Goal: Complete application form: Complete application form

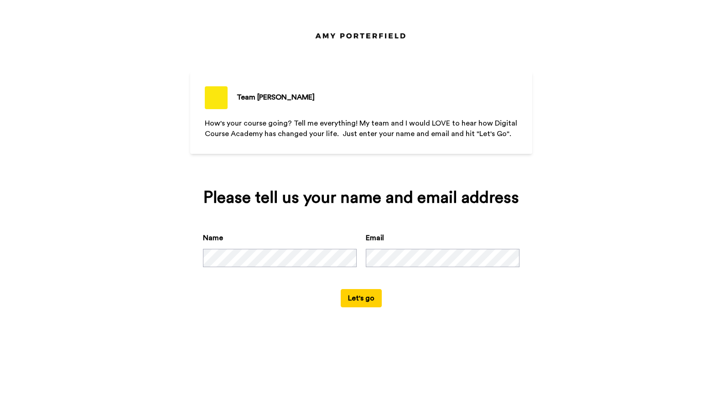
click at [359, 125] on span "How's your course going? Tell me everything! My team and I would LOVE to hear h…" at bounding box center [362, 129] width 314 height 18
click at [361, 298] on button "Let's go" at bounding box center [361, 298] width 41 height 18
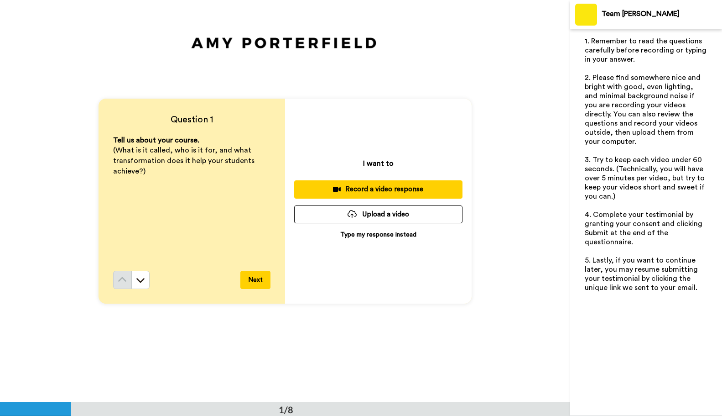
click at [397, 235] on p "Type my response instead" at bounding box center [378, 234] width 76 height 9
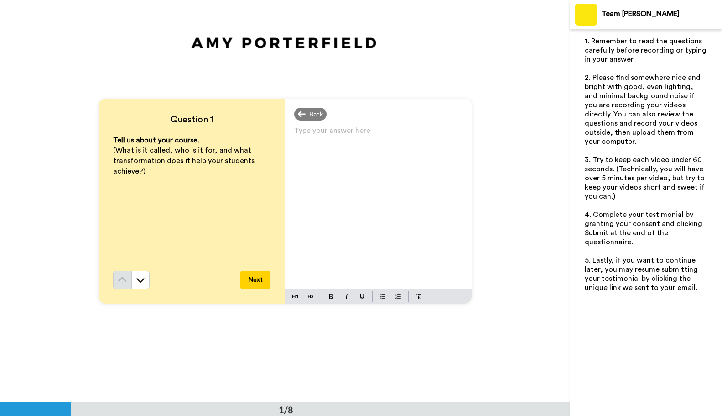
click at [361, 133] on p "Type your answer here ﻿" at bounding box center [378, 134] width 168 height 13
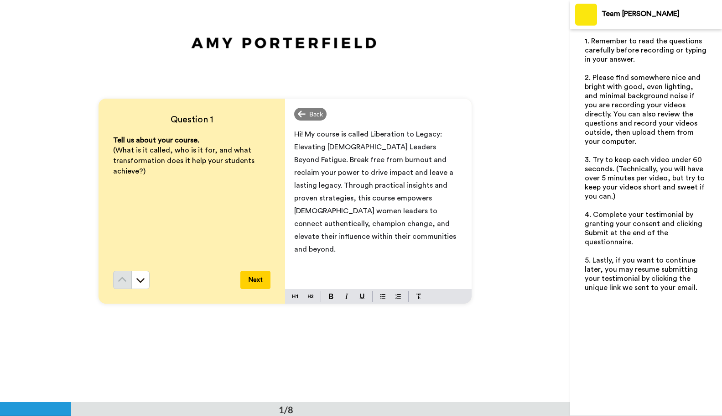
click at [427, 146] on span "Hi! My course is called Liberation to Legacy: Elevating Filipina Leaders Beyond…" at bounding box center [376, 191] width 164 height 122
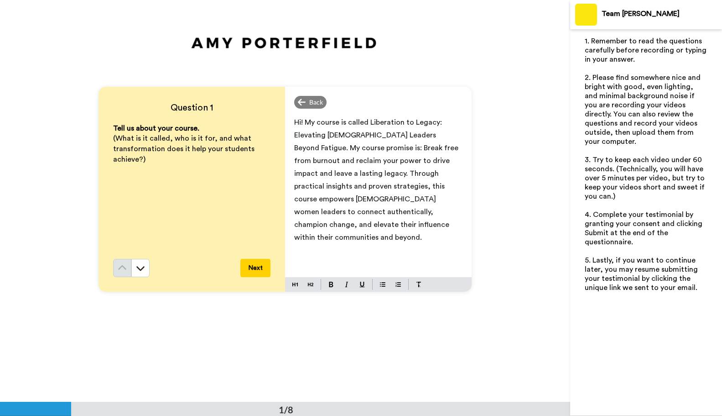
scroll to position [16, 0]
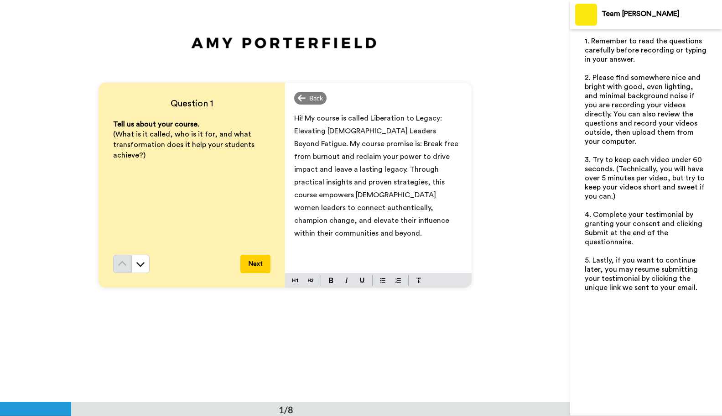
click at [393, 122] on span "Hi! My course is called Liberation to Legacy: Elevating Filipina Leaders Beyond…" at bounding box center [377, 176] width 166 height 122
click at [423, 130] on span "Hi! My course is called Liberation to Legacy: Elevating Filipina Leaders Beyond…" at bounding box center [377, 175] width 166 height 122
click at [356, 143] on span "Hi! My course is called Liberation to Legacy: Elevating Filipina Leaders Beyond…" at bounding box center [377, 175] width 166 height 122
click at [355, 159] on span "Hi! My course is called Liberation to Legacy: Elevating Filipina Leaders Beyond…" at bounding box center [377, 175] width 166 height 122
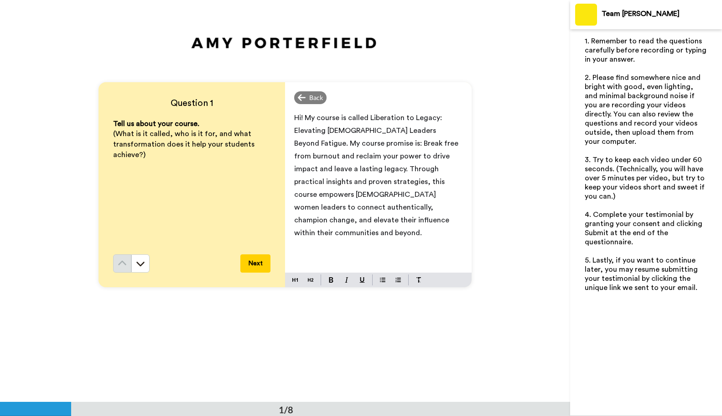
click at [386, 157] on span "Hi! My course is called Liberation to Legacy: Elevating Filipina Leaders Beyond…" at bounding box center [377, 175] width 166 height 122
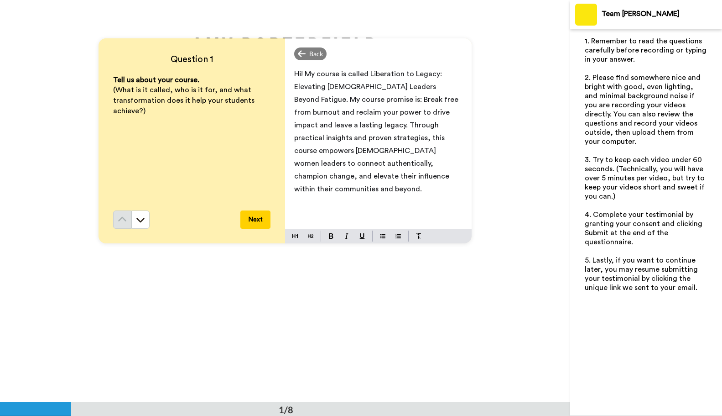
scroll to position [63, 0]
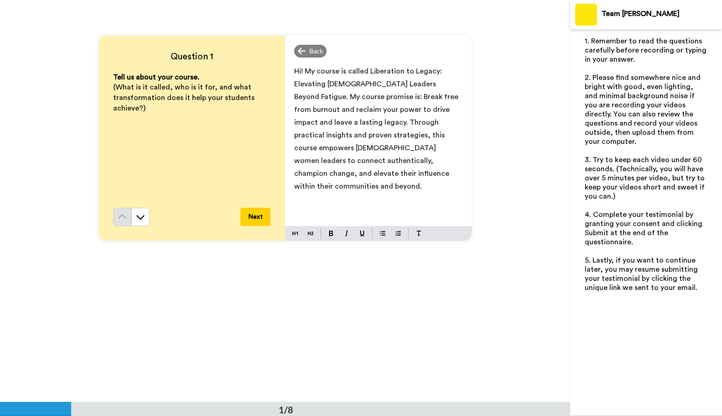
click at [402, 171] on p "Hi! My course is called Liberation to Legacy: Elevating Filipina Leaders Beyond…" at bounding box center [378, 129] width 168 height 128
click at [350, 79] on span "Hi! My course is called Liberation to Legacy: Elevating Filipina Leaders Beyond…" at bounding box center [379, 142] width 170 height 148
click at [250, 217] on button "Next" at bounding box center [255, 217] width 30 height 18
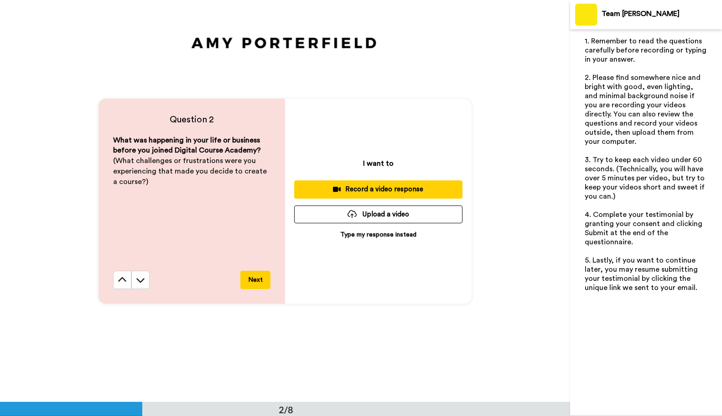
scroll to position [402, 0]
click at [371, 233] on p "Type my response instead" at bounding box center [378, 234] width 76 height 9
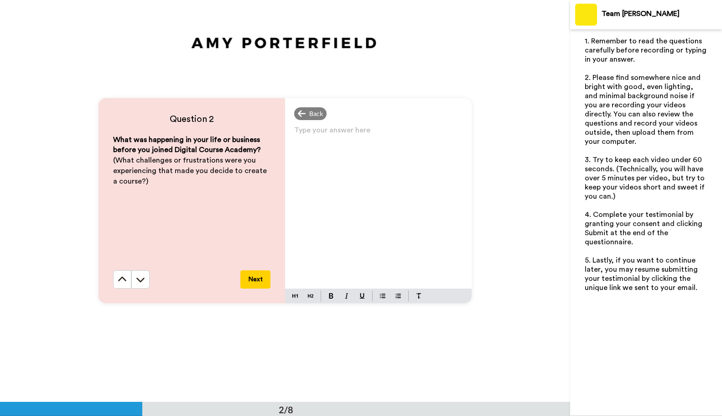
click at [350, 129] on p "Type your answer here ﻿" at bounding box center [378, 133] width 168 height 13
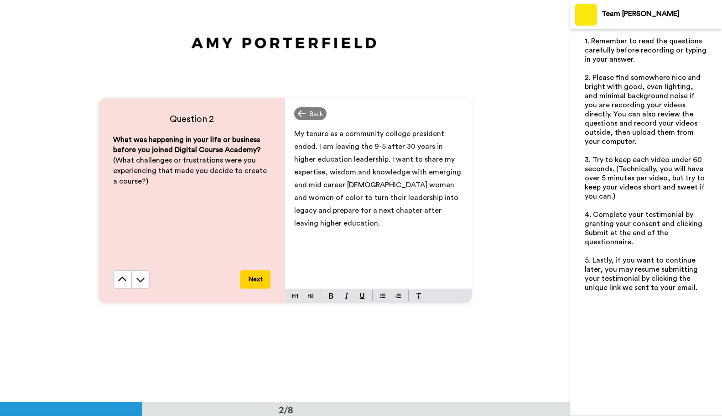
click at [252, 275] on button "Next" at bounding box center [255, 279] width 30 height 18
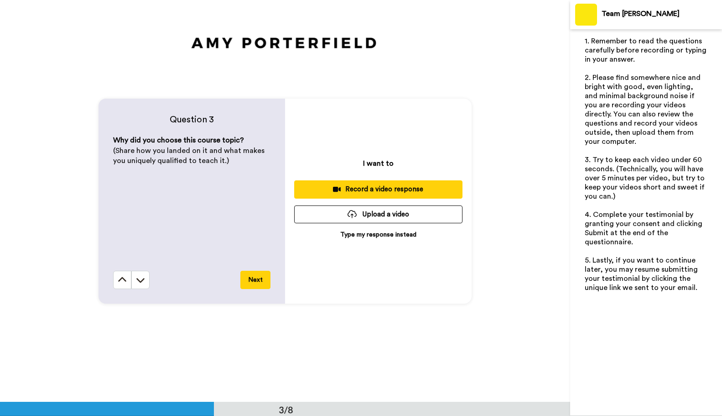
scroll to position [804, 0]
click at [370, 235] on p "Type my response instead" at bounding box center [378, 234] width 76 height 9
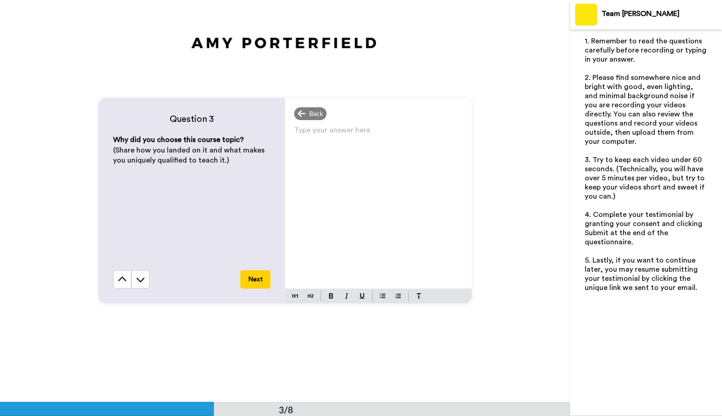
click at [344, 134] on p "Type your answer here ﻿" at bounding box center [378, 133] width 168 height 13
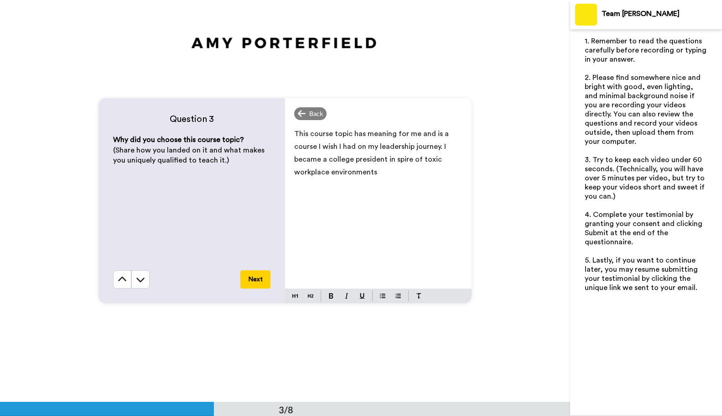
click at [384, 135] on span "This course topic has meaning for me and is a course I wish I had on my leaders…" at bounding box center [372, 153] width 157 height 46
click at [393, 148] on span "This course topic is close to my heart and has meaning for me. I wish I had on …" at bounding box center [375, 153] width 162 height 46
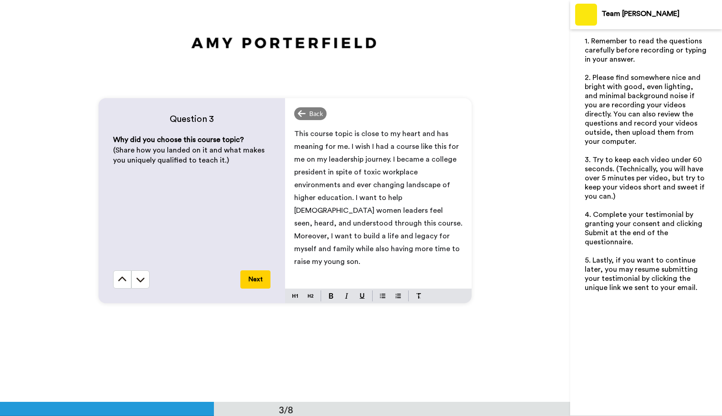
click at [255, 278] on button "Next" at bounding box center [255, 279] width 30 height 18
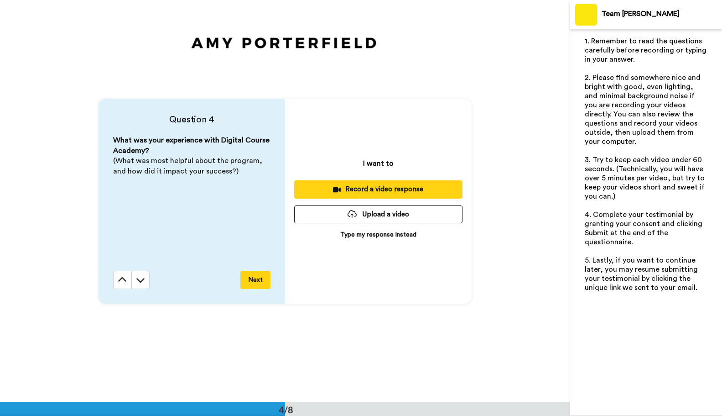
scroll to position [1205, 0]
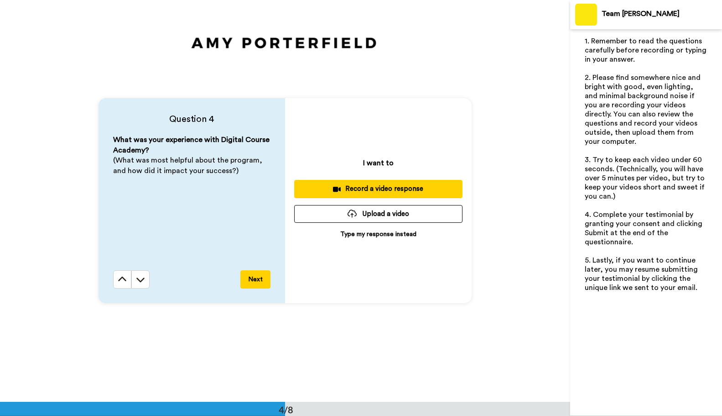
click at [362, 235] on p "Type my response instead" at bounding box center [378, 234] width 76 height 9
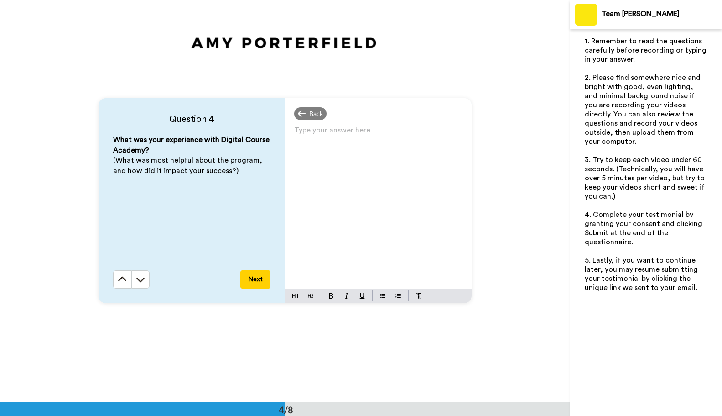
click at [375, 135] on p "Type your answer here ﻿" at bounding box center [378, 133] width 168 height 13
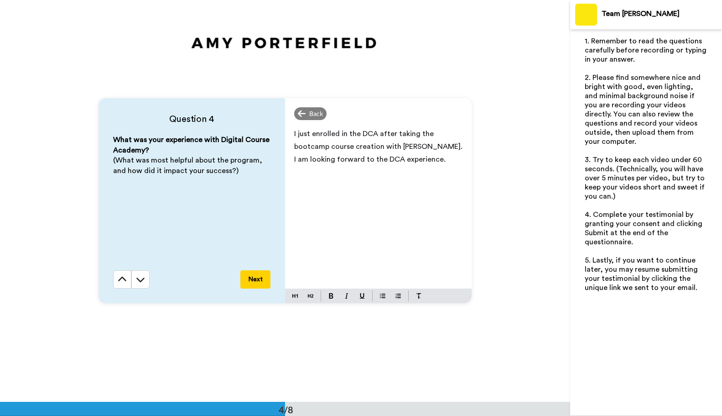
click at [253, 278] on button "Next" at bounding box center [255, 279] width 30 height 18
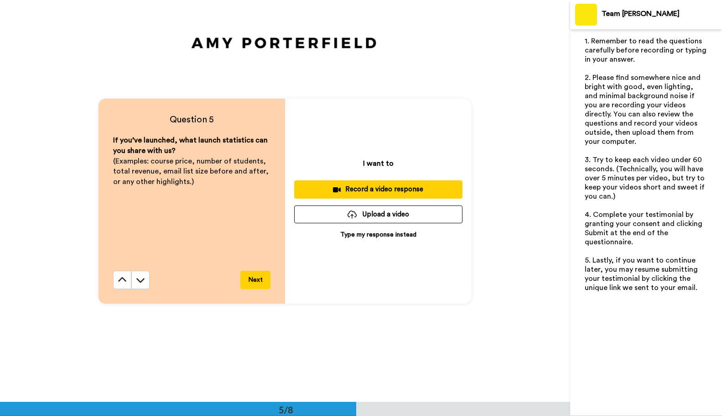
scroll to position [1607, 0]
click at [357, 232] on p "Type my response instead" at bounding box center [378, 234] width 76 height 9
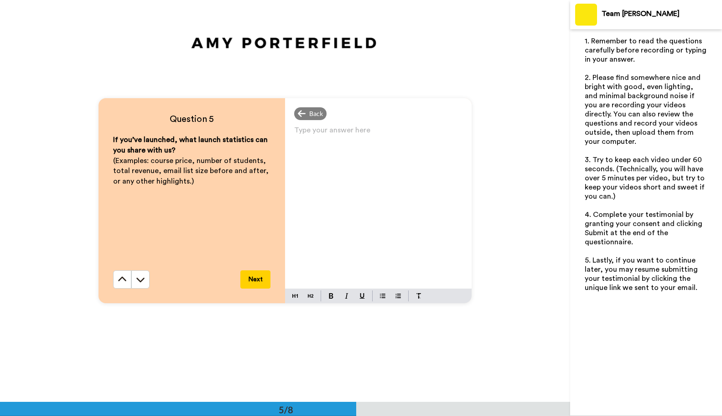
click at [341, 130] on p "Type your answer here ﻿" at bounding box center [378, 133] width 168 height 13
click at [260, 282] on button "Next" at bounding box center [255, 279] width 30 height 18
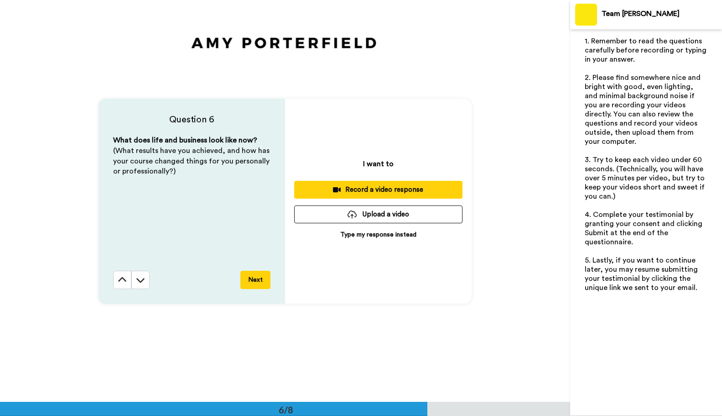
scroll to position [2008, 0]
click at [348, 236] on p "Type my response instead" at bounding box center [378, 234] width 76 height 9
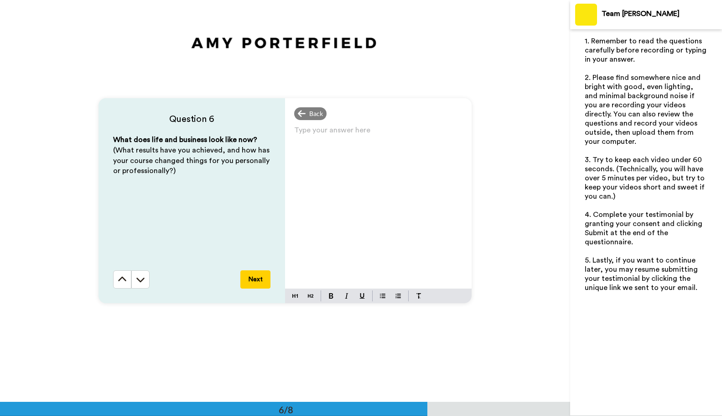
click at [322, 132] on p "Type your answer here ﻿" at bounding box center [378, 133] width 168 height 13
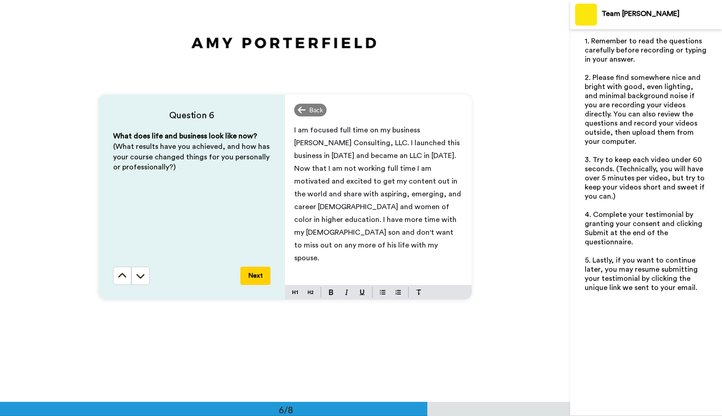
click at [256, 281] on button "Next" at bounding box center [255, 275] width 30 height 18
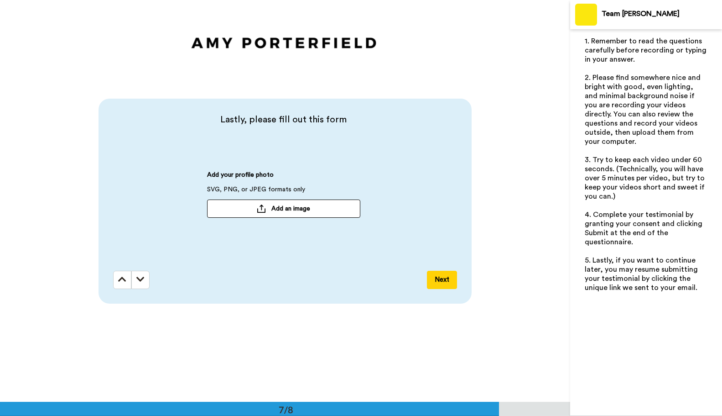
scroll to position [2410, 0]
click at [284, 204] on span "Add an image" at bounding box center [290, 208] width 39 height 9
click at [388, 152] on div "Lastly, please fill out this form Add your profile photo SVG, PNG, or JPEG form…" at bounding box center [287, 187] width 349 height 148
click at [449, 277] on button "Next" at bounding box center [442, 279] width 30 height 18
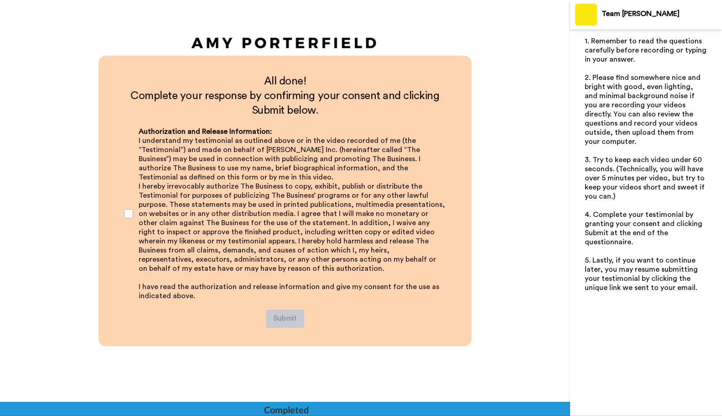
scroll to position [2756, 0]
click at [127, 212] on span at bounding box center [128, 213] width 9 height 9
click at [284, 316] on button "Submit" at bounding box center [285, 318] width 38 height 18
